Goal: Book appointment/travel/reservation

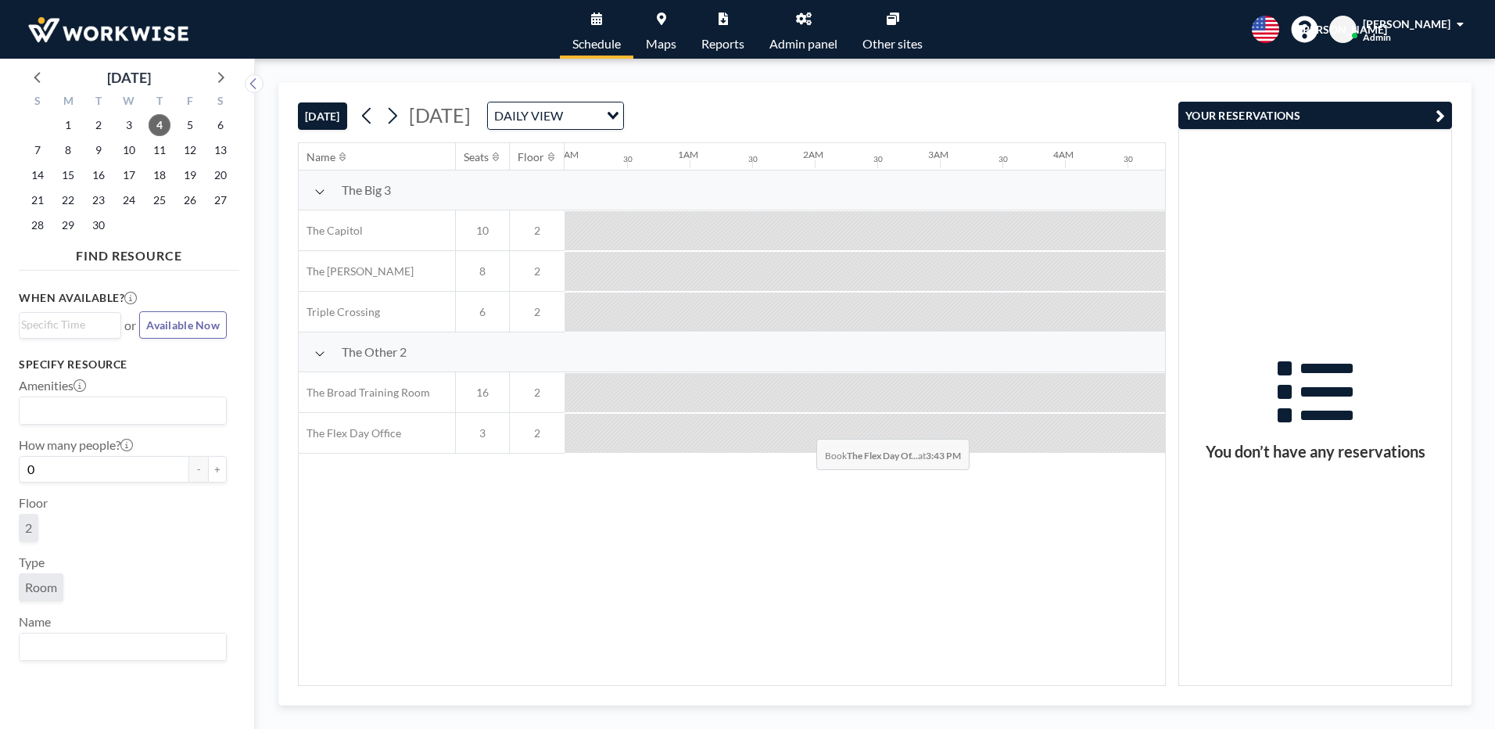
scroll to position [0, 1751]
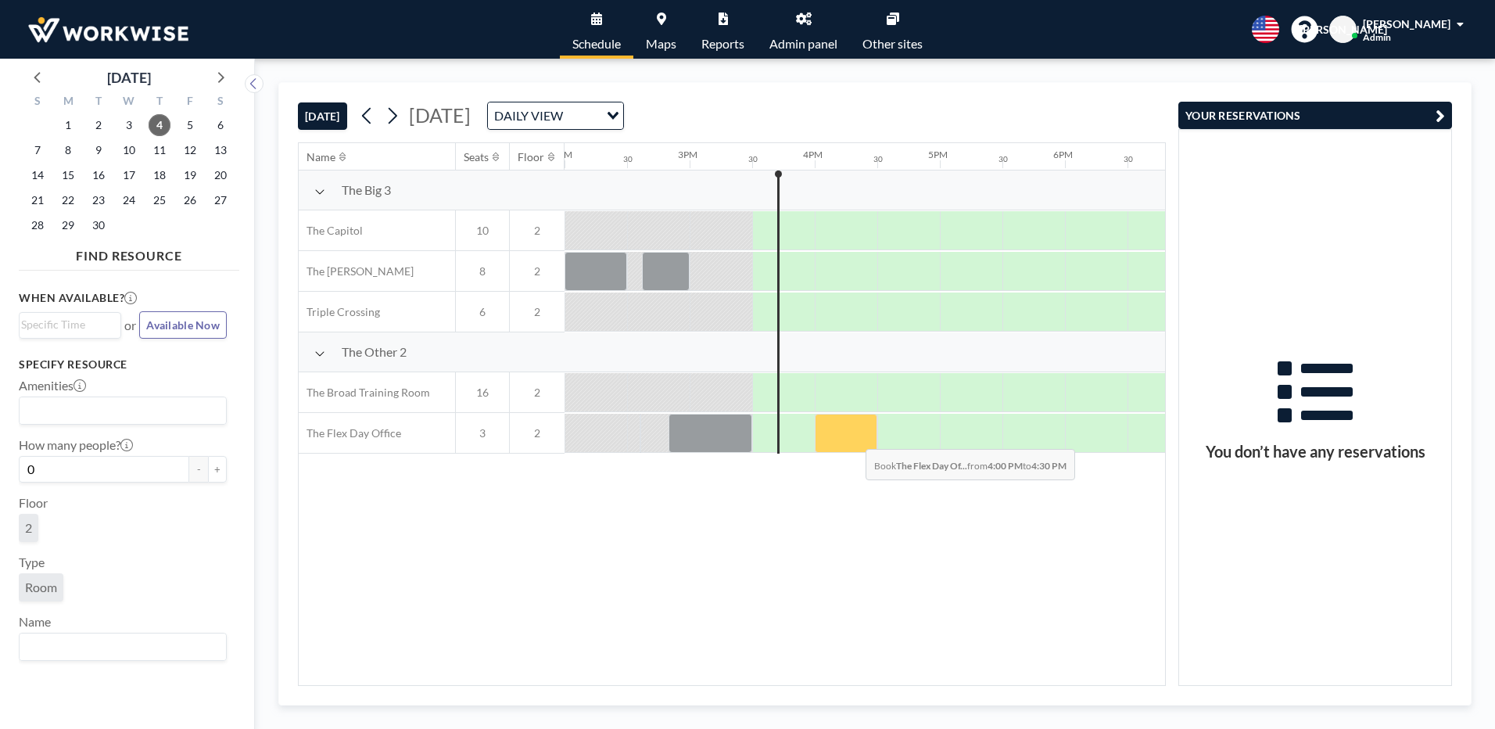
click at [853, 437] on div at bounding box center [846, 433] width 63 height 39
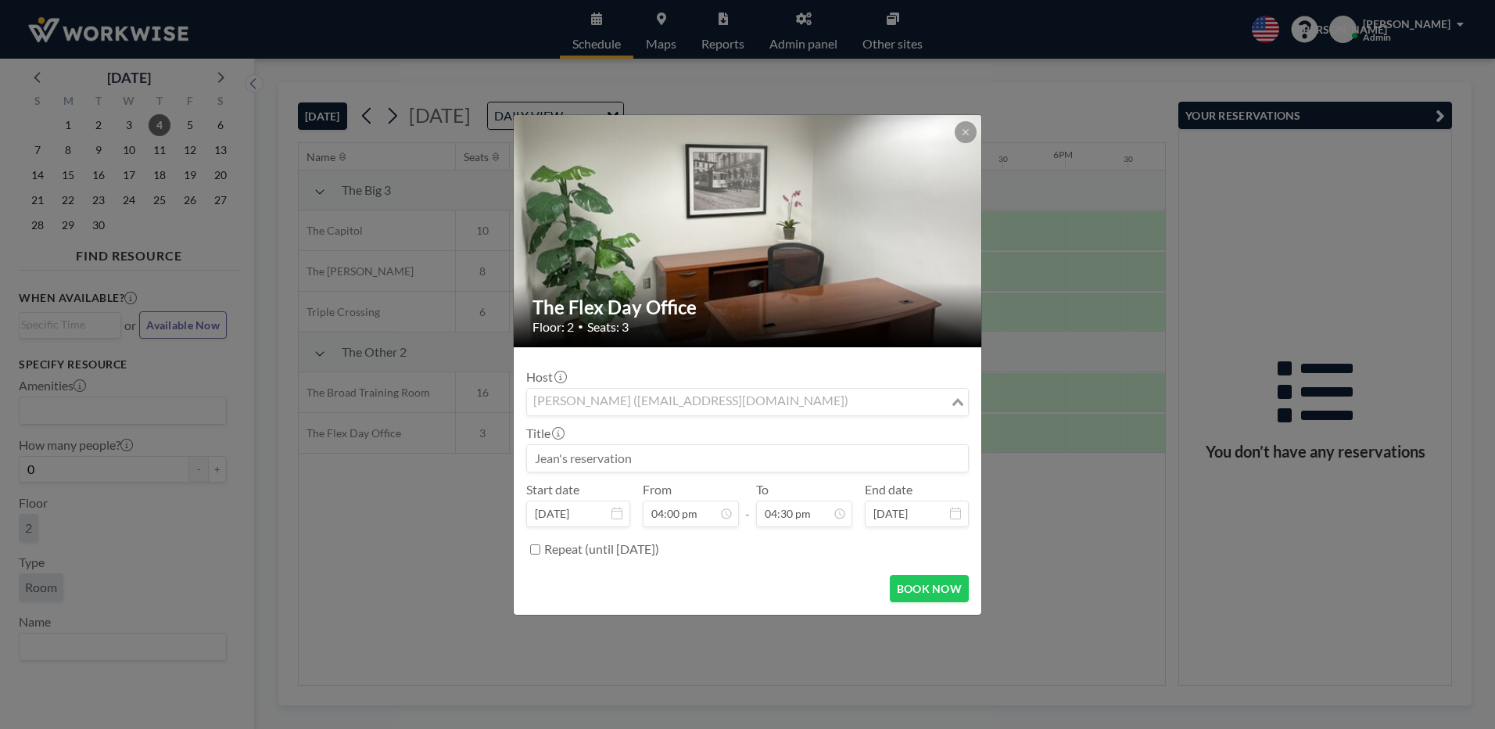
click at [833, 407] on input "Search for option" at bounding box center [738, 402] width 420 height 20
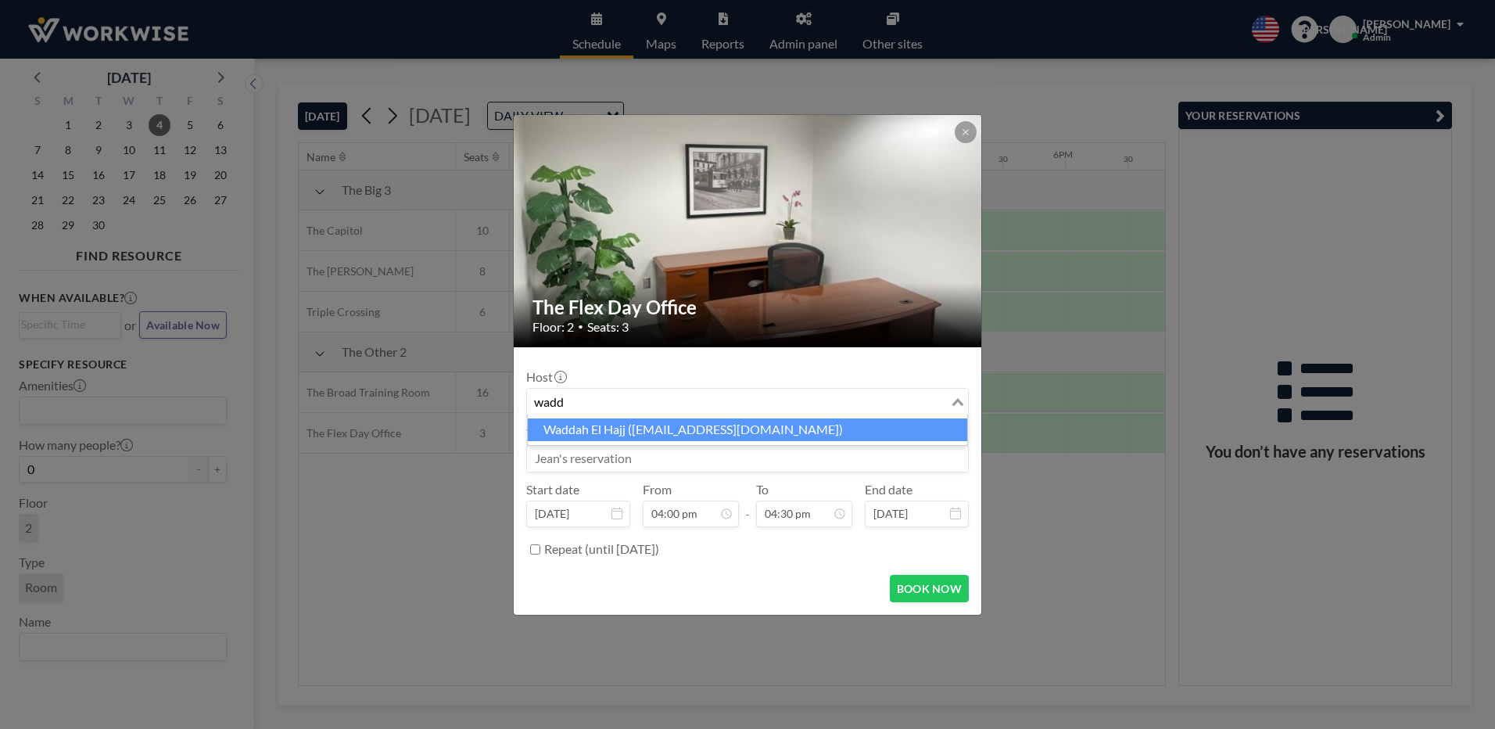
click at [593, 421] on li "Waddah El Hajj (waddah_hajj@hotmail.com)" at bounding box center [747, 429] width 439 height 23
type input "wadd"
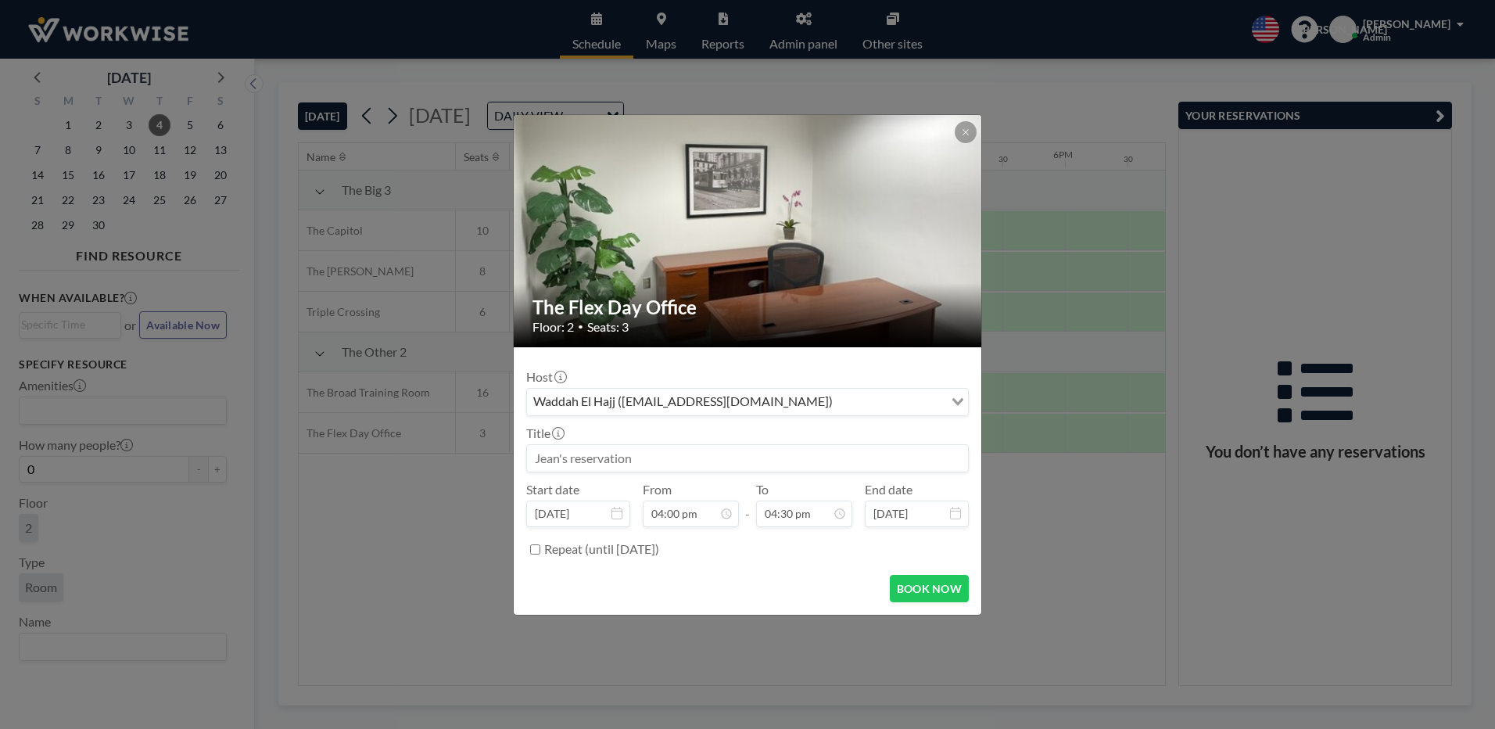
click at [561, 463] on input at bounding box center [747, 458] width 441 height 27
type input "Woody extra time"
click at [910, 585] on button "BOOK NOW" at bounding box center [929, 588] width 79 height 27
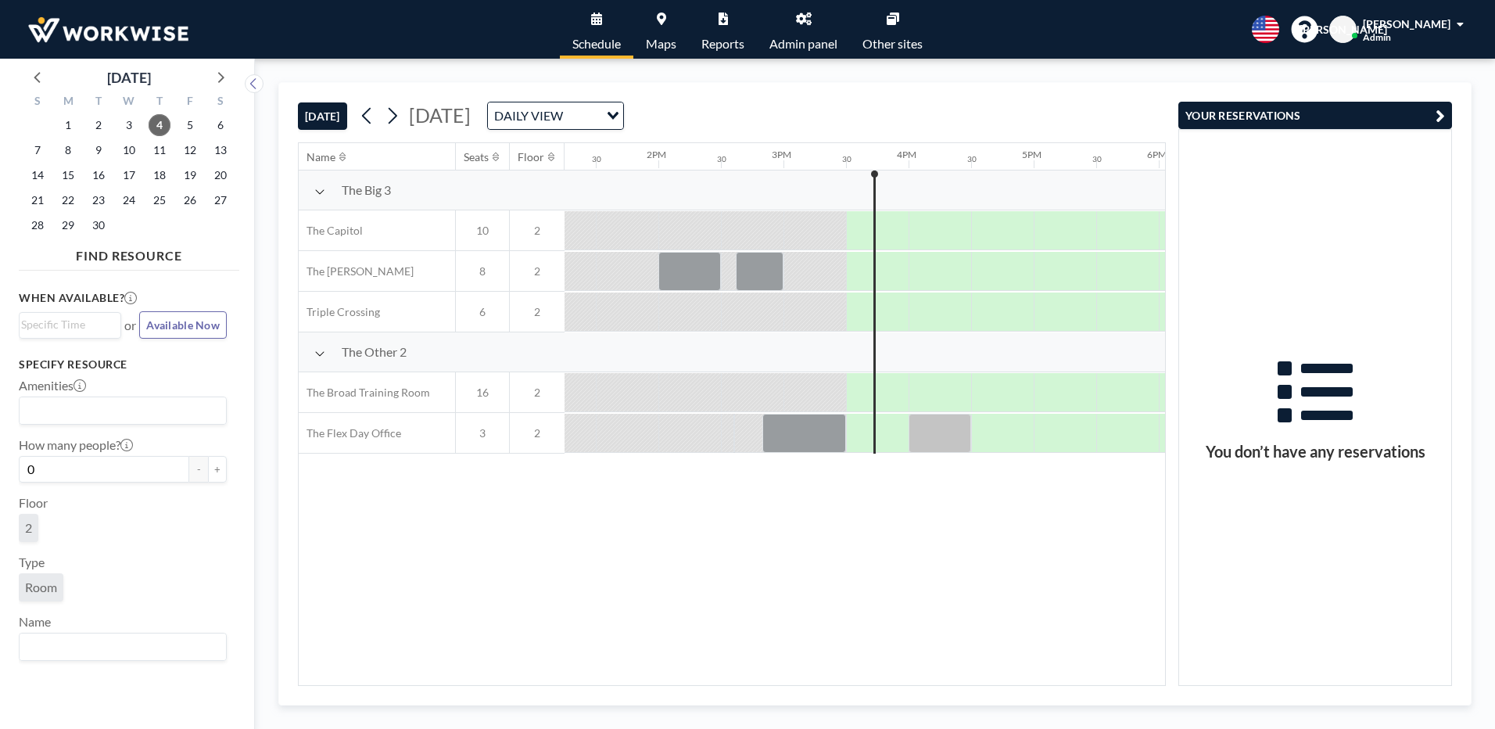
scroll to position [0, 1876]
